Goal: Task Accomplishment & Management: Use online tool/utility

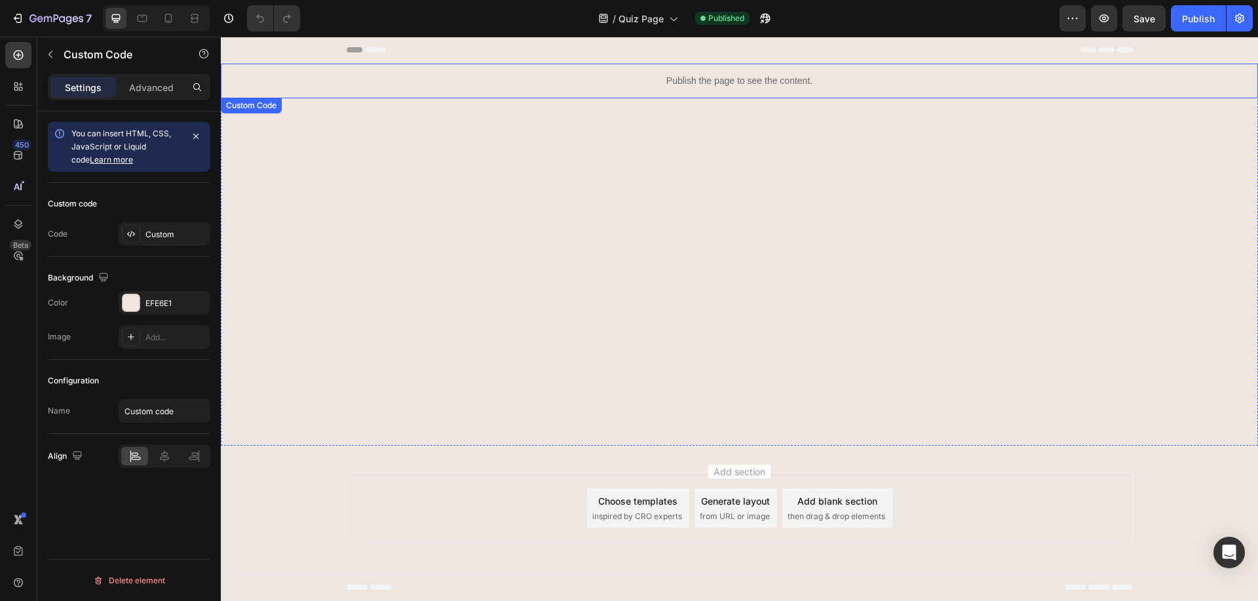
click at [642, 72] on div "Publish the page to see the content." at bounding box center [740, 81] width 382 height 35
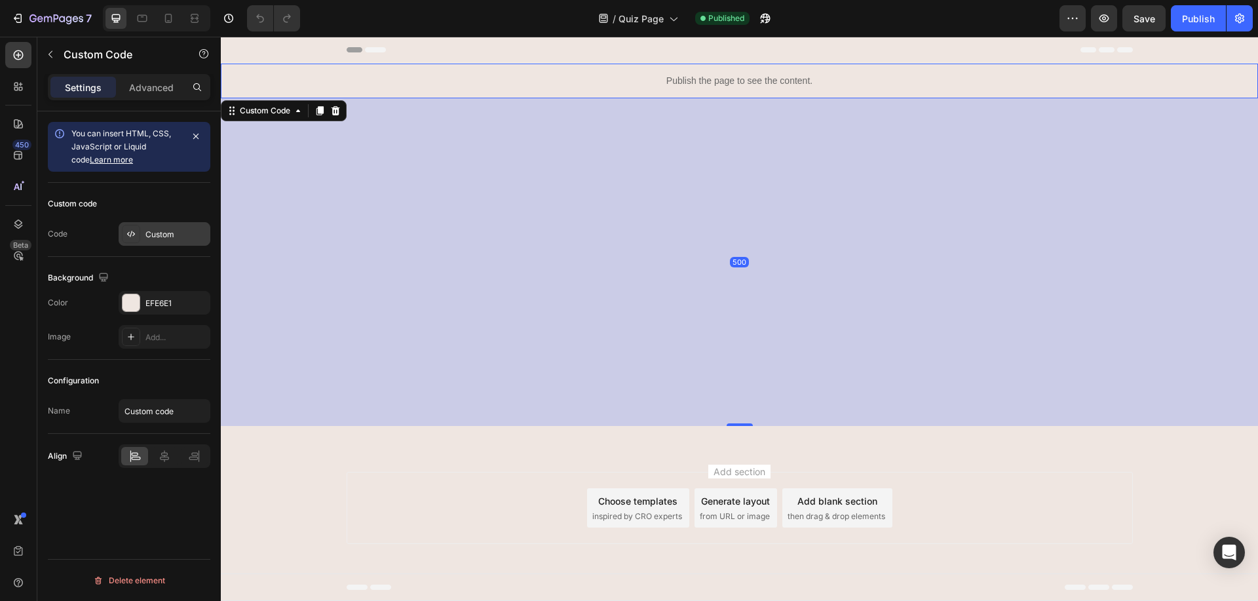
click at [147, 237] on div "Custom" at bounding box center [177, 235] width 62 height 12
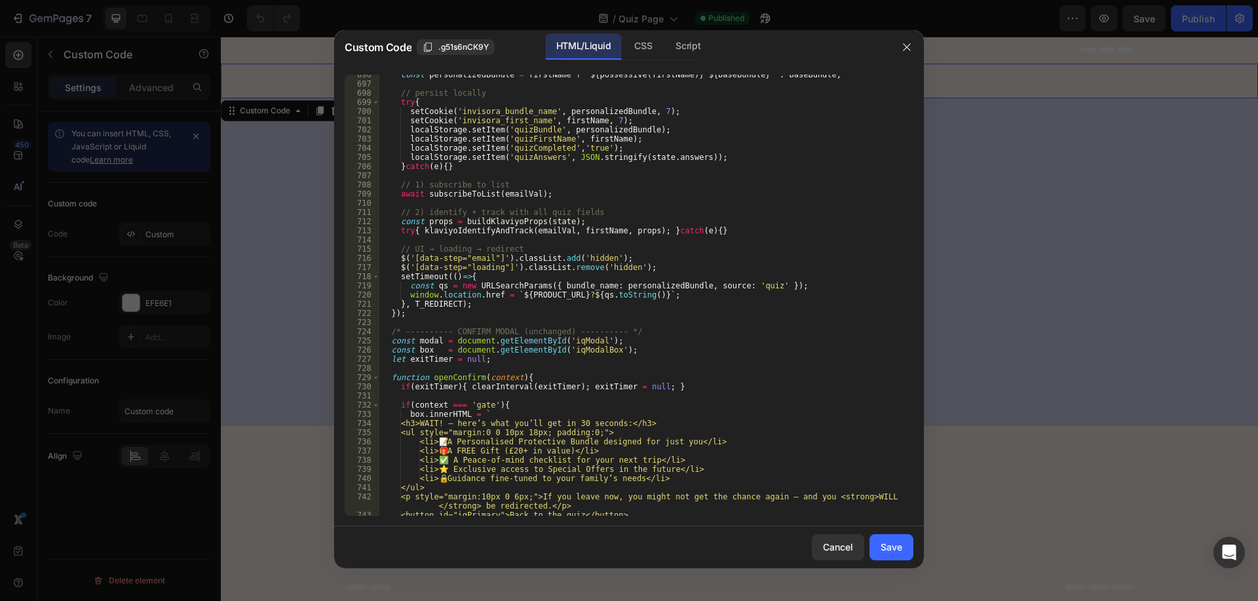
scroll to position [7010, 0]
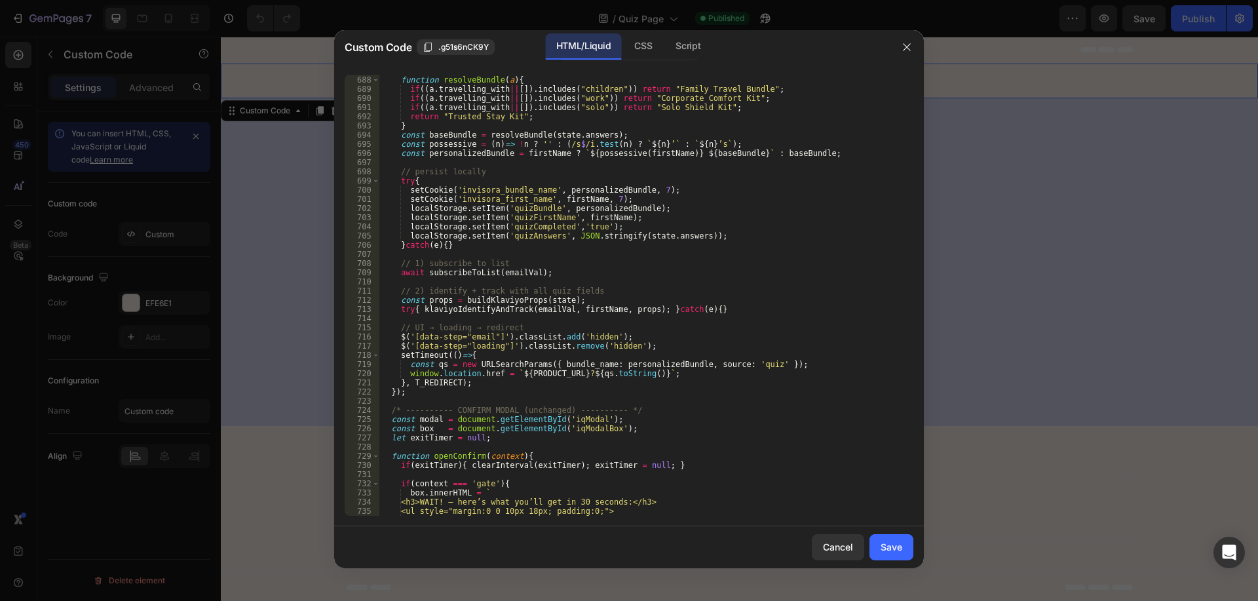
type textarea "const personalizedBundle = firstName ? `${possessive(firstName)} ${baseBundle}`…"
click at [438, 149] on div "function resolveBundle ( a ) { if (( a . travelling_with || [ ]) . includes ( "…" at bounding box center [641, 295] width 524 height 459
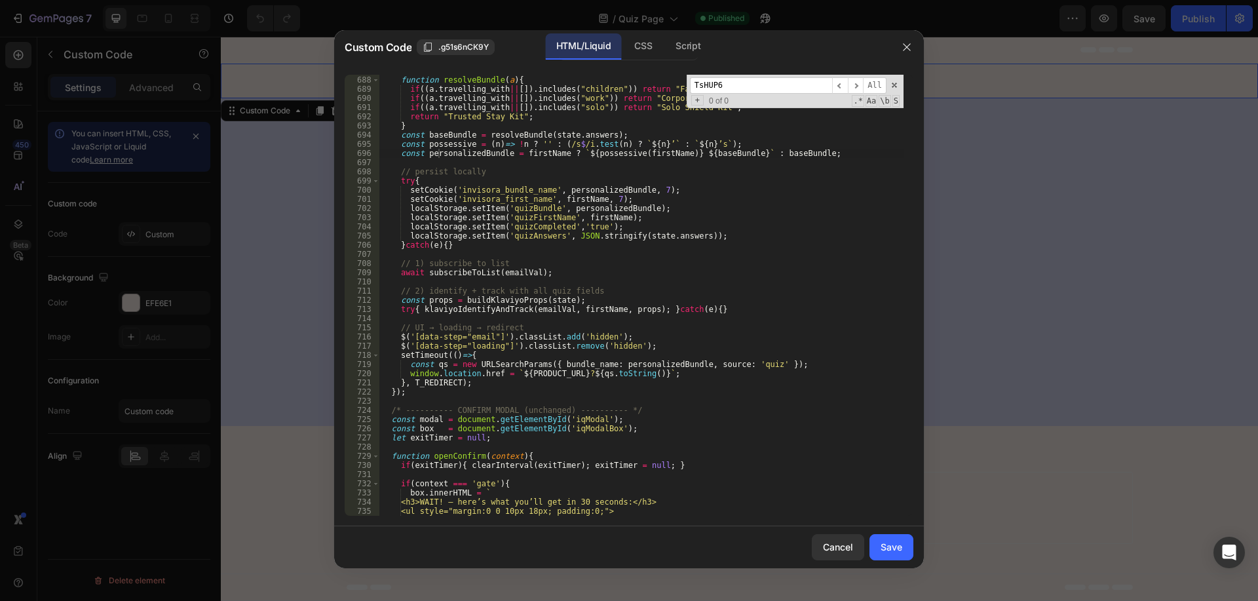
scroll to position [4221, 0]
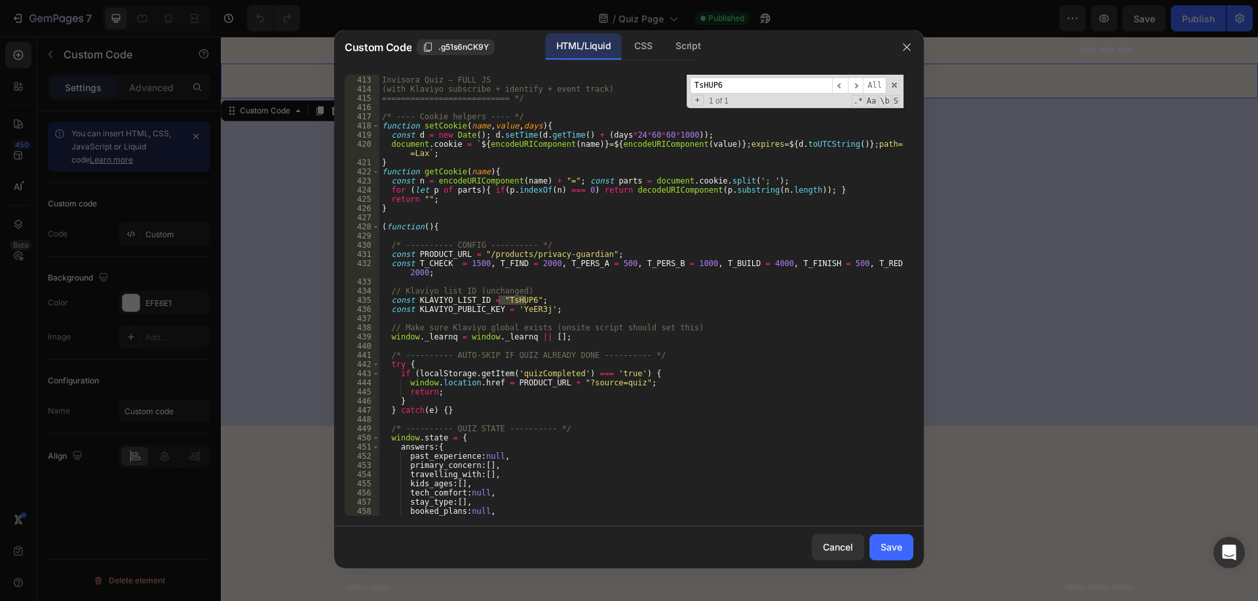
type input "TsHUP6"
type textarea "window.state = {"
click at [585, 438] on div "/* =========================== Invisora Quiz — FULL JS (with Klaviyo subscribe …" at bounding box center [641, 295] width 524 height 459
click at [596, 278] on div "/* =========================== Invisora Quiz — FULL JS (with Klaviyo subscribe …" at bounding box center [641, 295] width 524 height 459
type textarea "</script>"
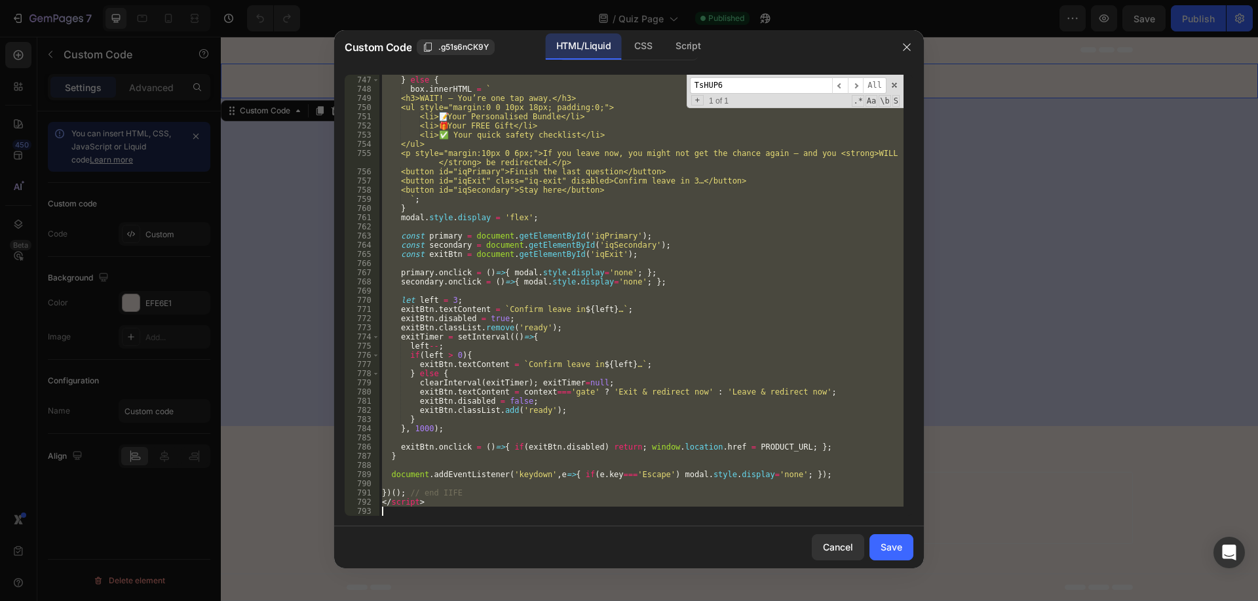
paste textarea
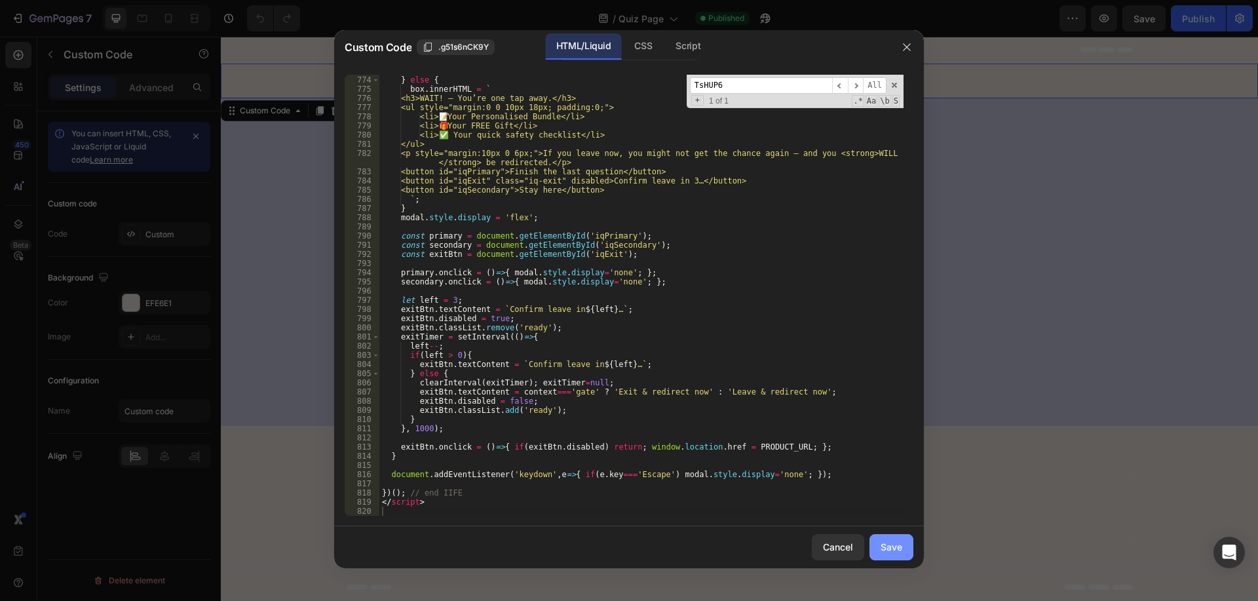
click at [895, 543] on div "Save" at bounding box center [892, 547] width 22 height 14
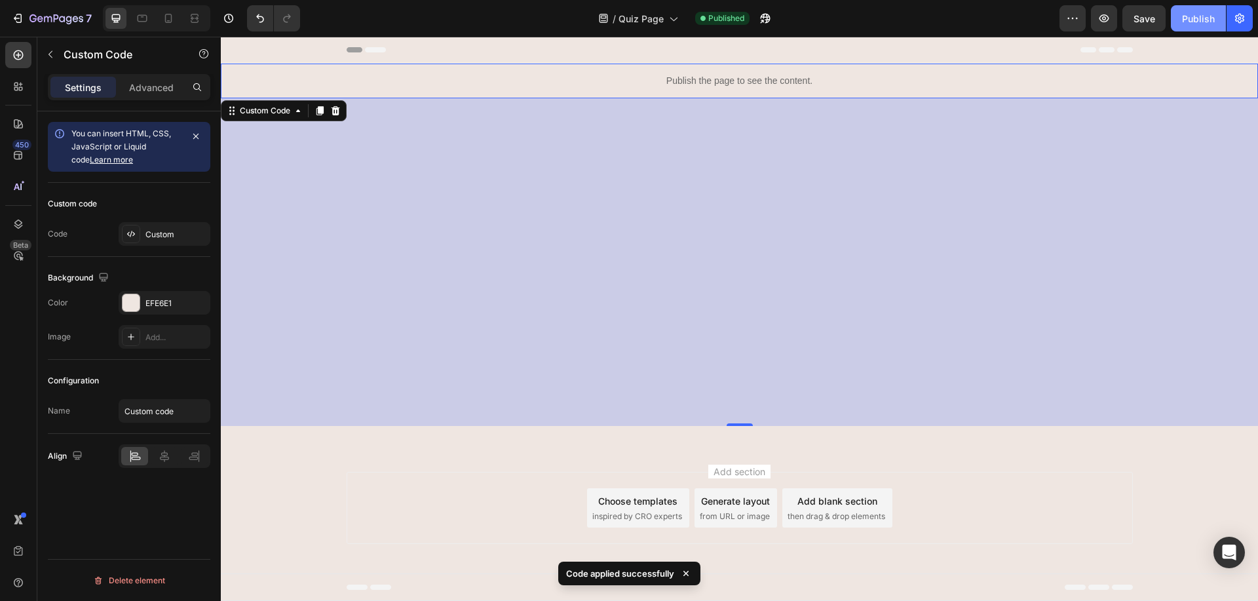
click at [1205, 18] on div "Publish" at bounding box center [1198, 19] width 33 height 14
